Goal: Transaction & Acquisition: Purchase product/service

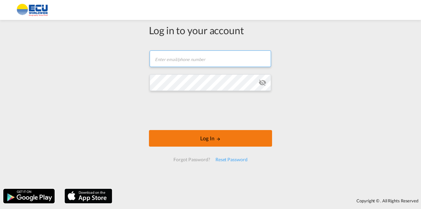
type input "[PERSON_NAME][EMAIL_ADDRESS][DOMAIN_NAME]"
click at [232, 137] on button "Log In" at bounding box center [210, 138] width 123 height 17
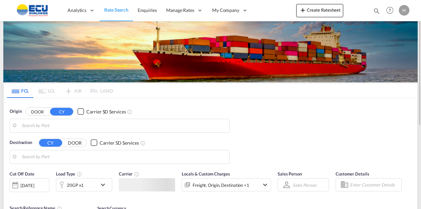
type input "[GEOGRAPHIC_DATA], [GEOGRAPHIC_DATA]"
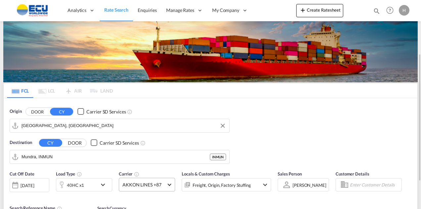
scroll to position [66, 0]
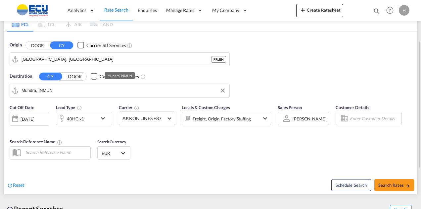
click at [111, 90] on input "Mundra, INMUN" at bounding box center [124, 90] width 205 height 10
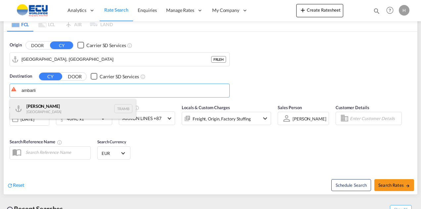
click at [72, 106] on div "Ambarli [GEOGRAPHIC_DATA] TRAMB" at bounding box center [73, 109] width 126 height 20
type input "Ambarli, TRAMB"
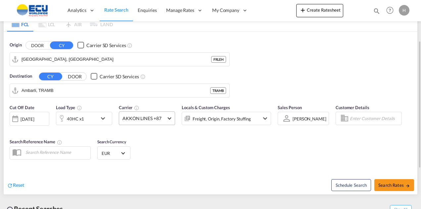
click at [141, 119] on span "AKKON LINES +87" at bounding box center [144, 118] width 43 height 7
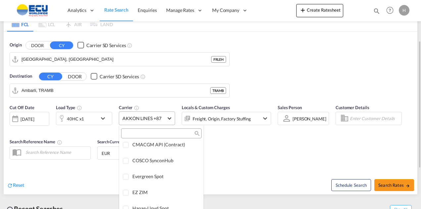
scroll to position [0, 0]
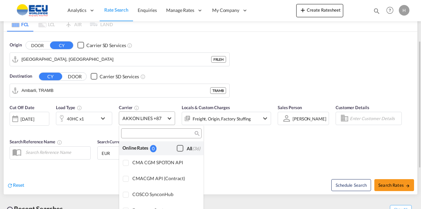
click at [177, 145] on div "Checkbox No Ink" at bounding box center [180, 148] width 7 height 7
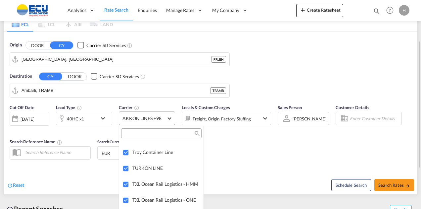
scroll to position [1906, 0]
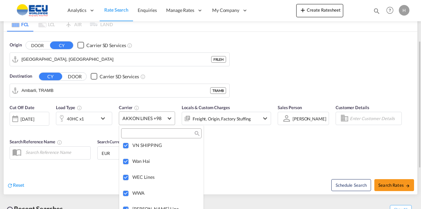
click at [264, 165] on md-backdrop at bounding box center [210, 104] width 421 height 209
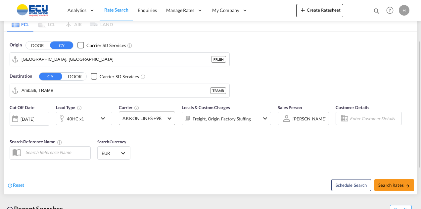
scroll to position [132, 0]
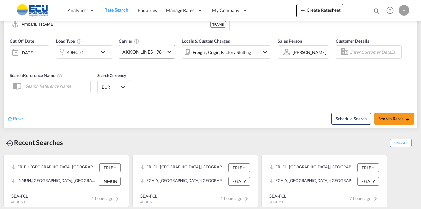
click at [153, 52] on span "AKKON LINES +98" at bounding box center [144, 52] width 43 height 7
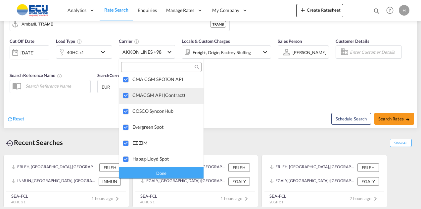
scroll to position [0, 0]
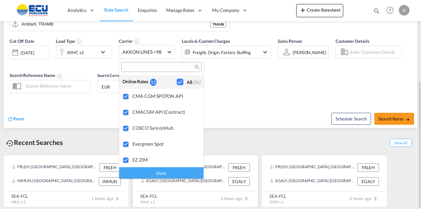
click at [177, 171] on div "Done" at bounding box center [161, 173] width 84 height 12
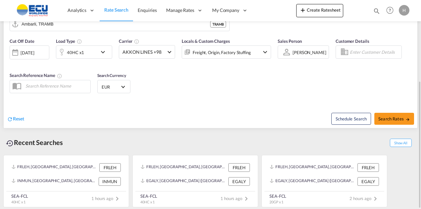
click at [230, 57] on div "Freight, Origin, Factory Stuffing" at bounding box center [222, 52] width 58 height 9
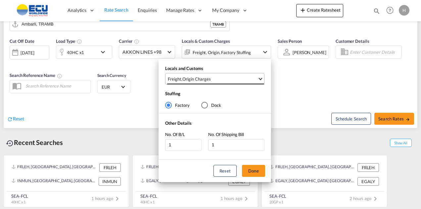
click at [232, 78] on span "Freight , Origin Charges" at bounding box center [213, 79] width 90 height 6
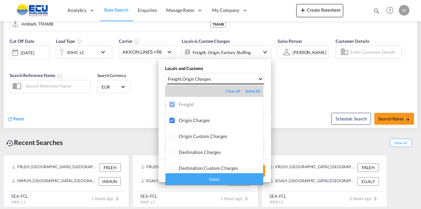
scroll to position [35, 0]
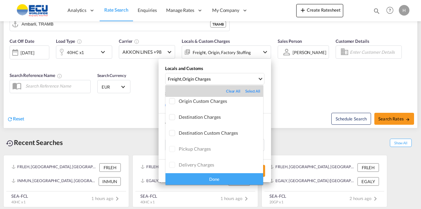
click at [291, 81] on md-backdrop at bounding box center [210, 104] width 421 height 209
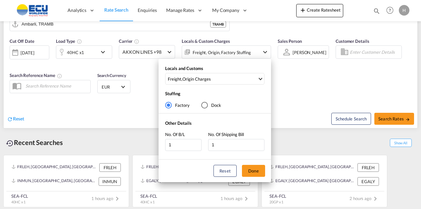
click at [308, 84] on div "Locals and Customs Freight , Origin Charges Stuffing Factory Dock Other Details…" at bounding box center [210, 104] width 421 height 209
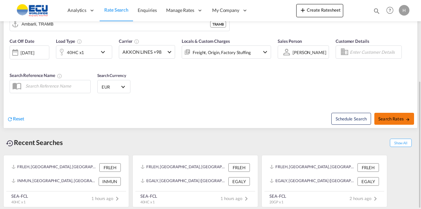
click at [385, 113] on button "Search Rates" at bounding box center [394, 119] width 40 height 12
type input "FRLEH to TRAMB / [DATE]"
